Goal: Obtain resource: Obtain resource

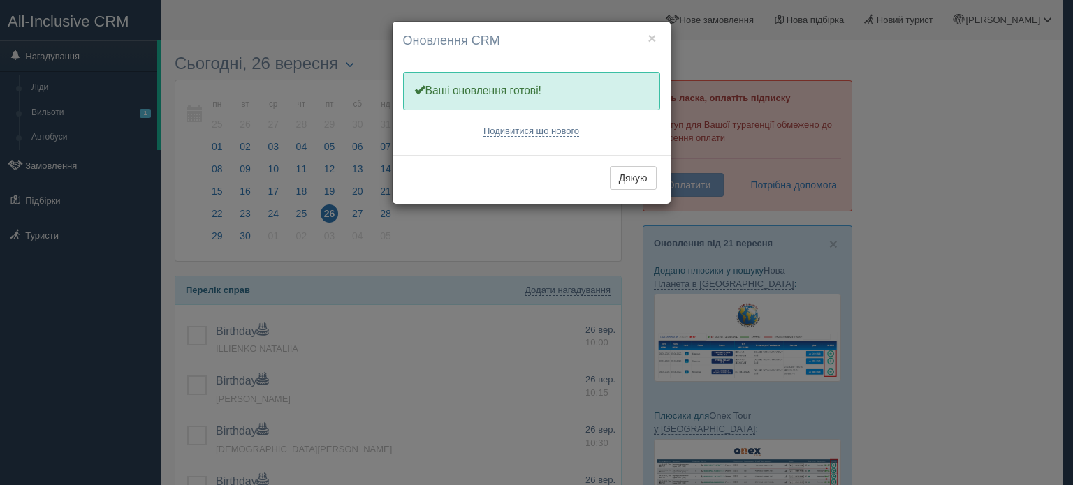
click at [68, 163] on div "× Оновлення CRM Одну хвилинку, оновлюємо Вашу CRM Ваші оновлення готові! Подиви…" at bounding box center [536, 242] width 1073 height 485
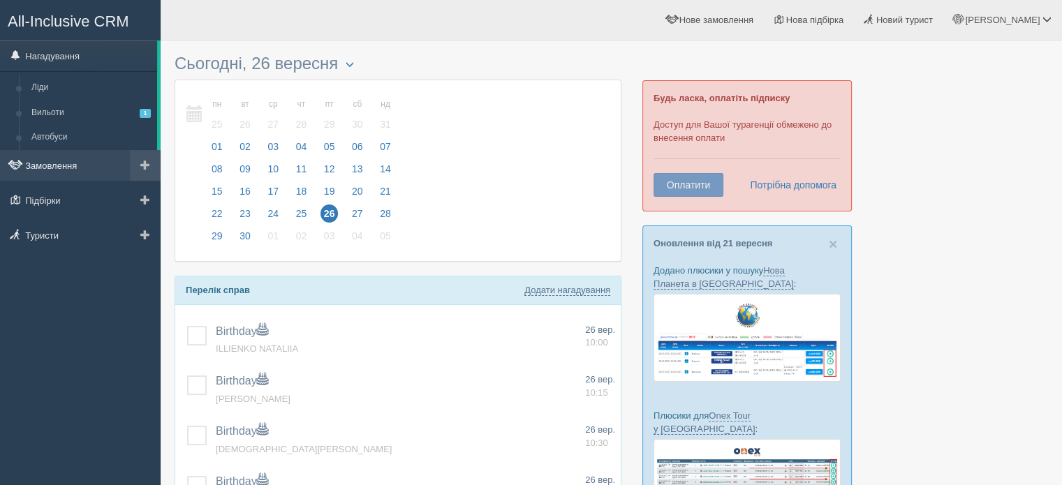
click at [45, 162] on link "Замовлення" at bounding box center [80, 165] width 161 height 31
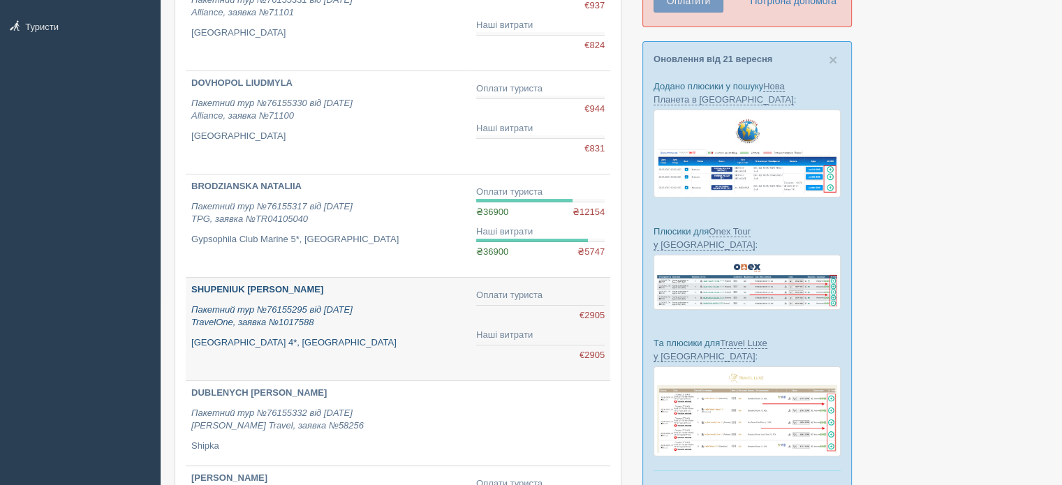
scroll to position [209, 0]
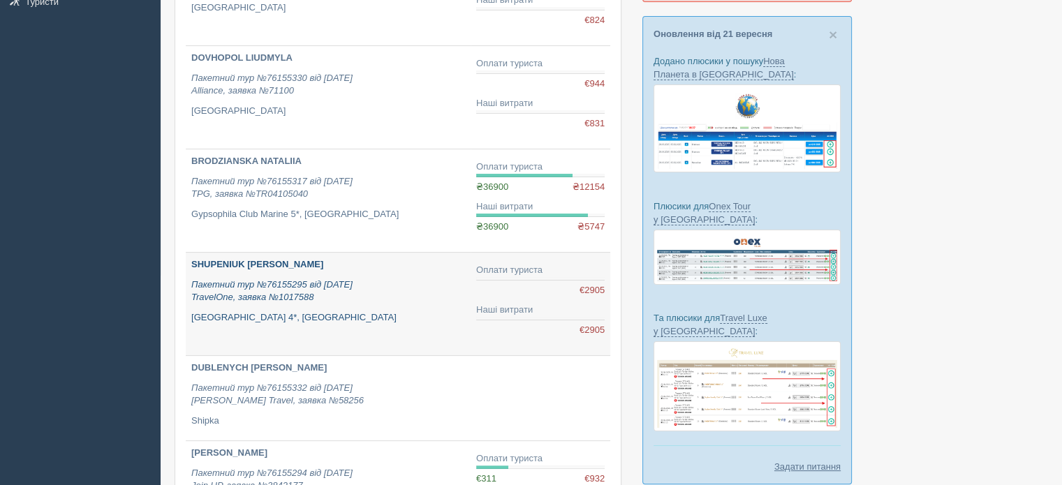
click at [249, 259] on b "SHUPENIUK [PERSON_NAME]" at bounding box center [257, 264] width 132 height 10
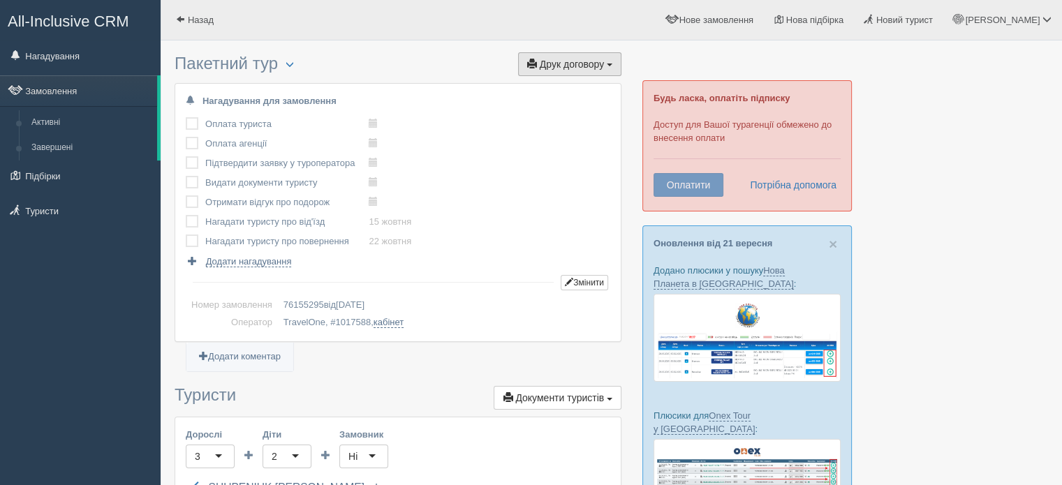
click at [603, 71] on button "Друк договору Друк" at bounding box center [569, 64] width 103 height 24
click at [591, 87] on link "TravelOne через T&T" at bounding box center [563, 89] width 116 height 23
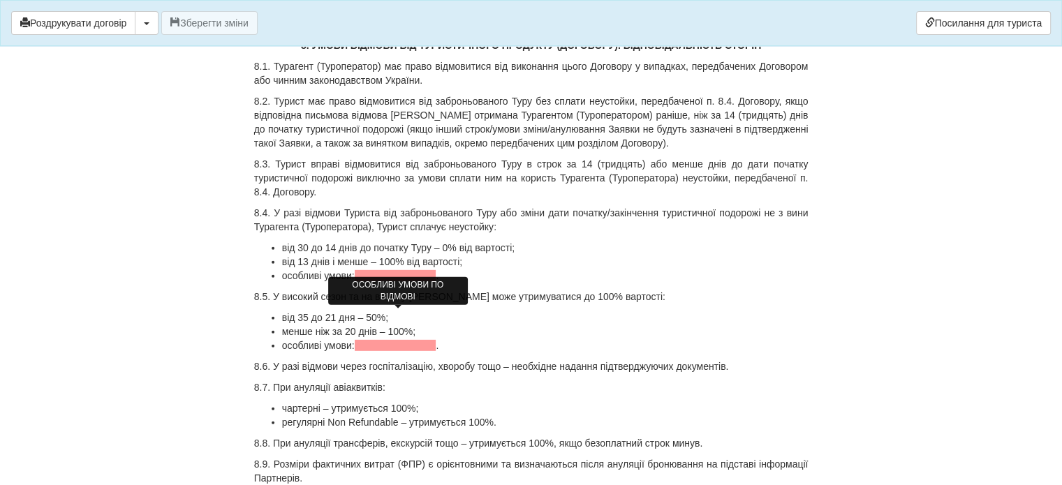
scroll to position [4120, 0]
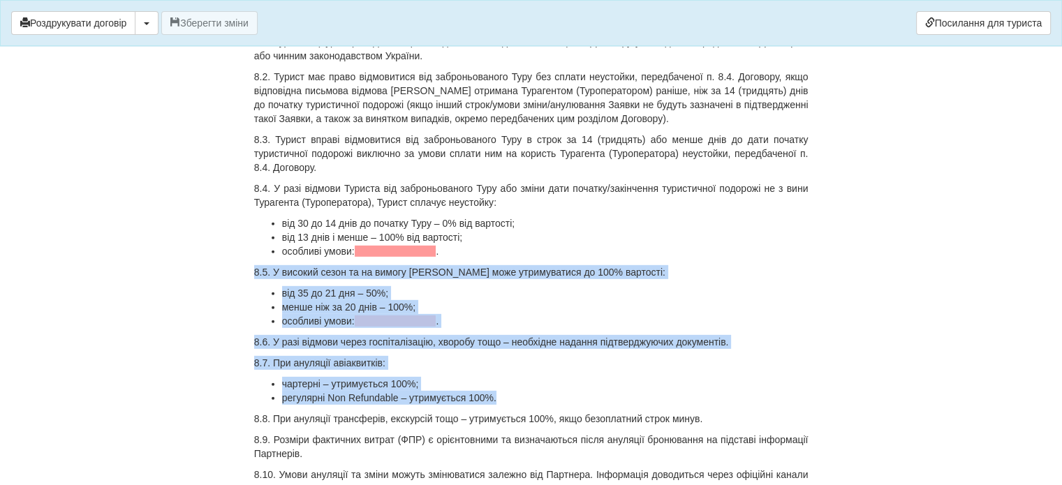
drag, startPoint x: 497, startPoint y: 368, endPoint x: 247, endPoint y: 242, distance: 280.4
copy div "8.5. У високий сезон та на вимогу [PERSON_NAME] може утримуватися до 100% варто…"
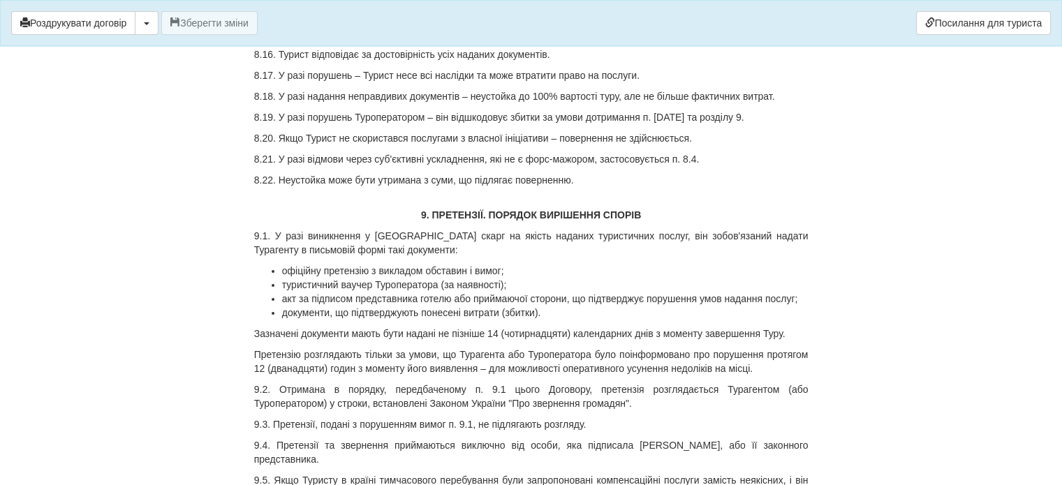
scroll to position [4818, 0]
